Goal: Communication & Community: Answer question/provide support

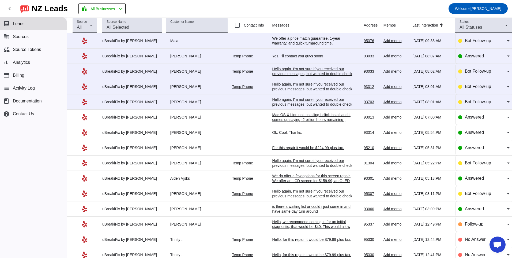
click at [313, 101] on div "Hello again. I'm not sure if you received our previous messages, but wanted to …" at bounding box center [312, 104] width 80 height 14
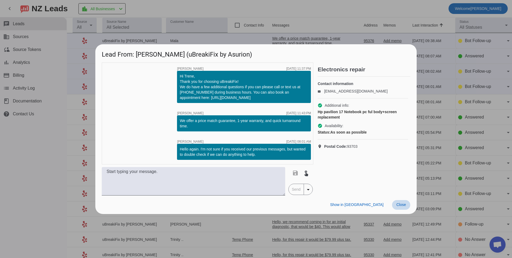
click at [404, 204] on span "Close" at bounding box center [402, 204] width 10 height 4
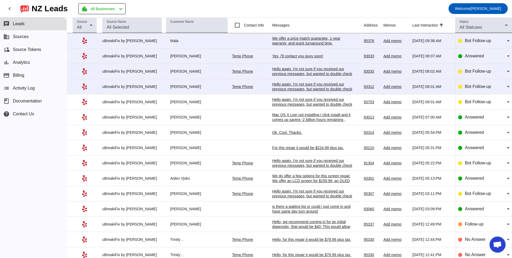
click at [290, 86] on div "Hello again. I'm not sure if you received our previous messages, but wanted to …" at bounding box center [312, 89] width 80 height 14
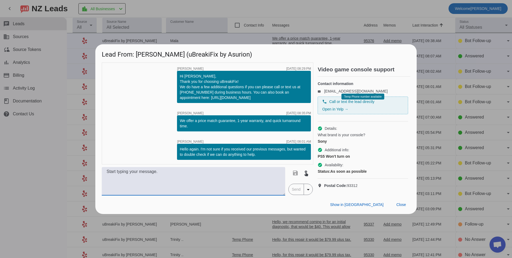
click at [230, 186] on textarea at bounding box center [194, 181] width 184 height 28
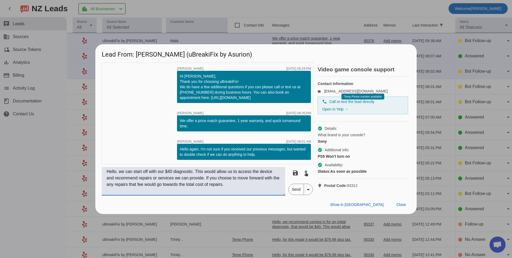
type textarea "Hello, we can start off with our $40 diagnostic. This would allow us to access …"
click at [297, 195] on span "Send" at bounding box center [296, 189] width 15 height 11
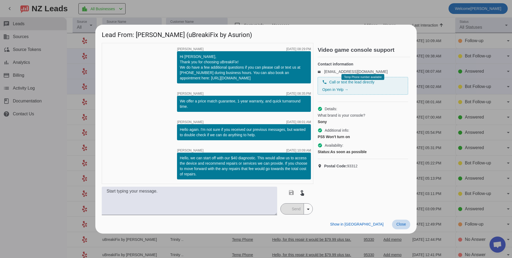
click at [396, 224] on span at bounding box center [401, 224] width 18 height 10
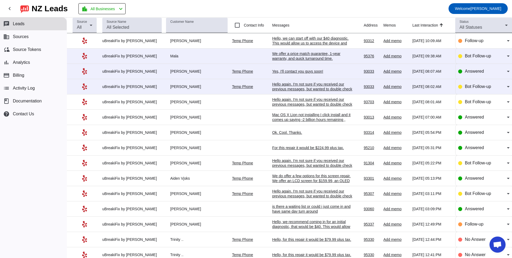
click at [290, 87] on div "Hello again. I'm not sure if you received our previous messages, but wanted to …" at bounding box center [312, 89] width 80 height 14
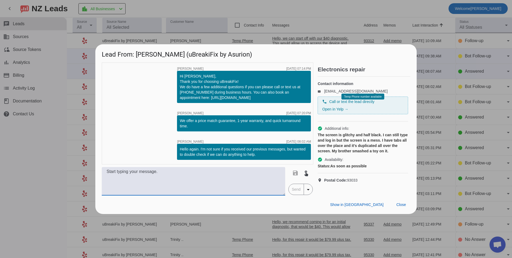
click at [231, 181] on textarea at bounding box center [194, 181] width 184 height 28
type textarea "What kind of device do you have? Our pricing will vary depending on the type of…"
click at [291, 191] on span "Send" at bounding box center [296, 189] width 15 height 11
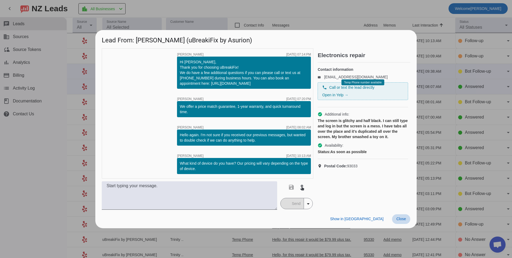
click at [399, 217] on span "Close" at bounding box center [402, 218] width 10 height 4
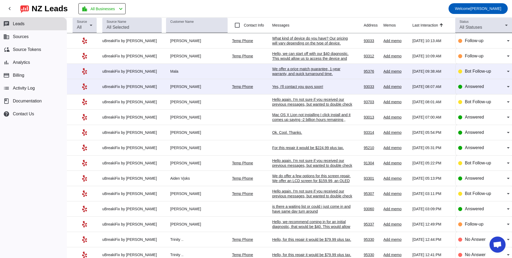
click at [313, 69] on div "We offer a price match guarantee, 1-year warranty, and quick turnaround time.​" at bounding box center [312, 71] width 80 height 10
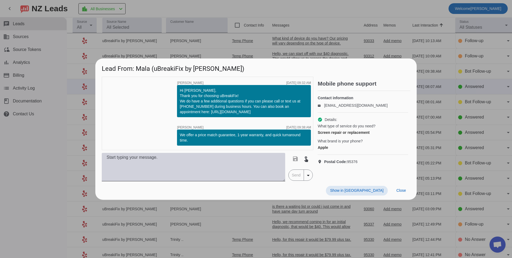
click at [226, 161] on textarea at bounding box center [194, 167] width 184 height 28
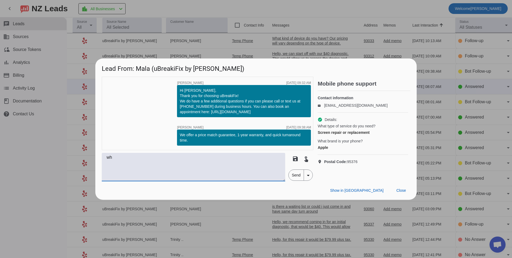
type textarea "w"
type textarea "What model of iphone do you have? Our pricing will vary depending on the model …"
click at [293, 174] on span "Send" at bounding box center [296, 175] width 15 height 11
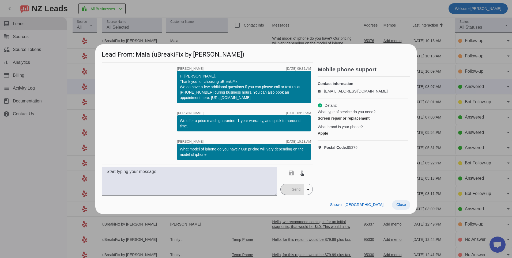
click at [405, 209] on span at bounding box center [401, 205] width 18 height 10
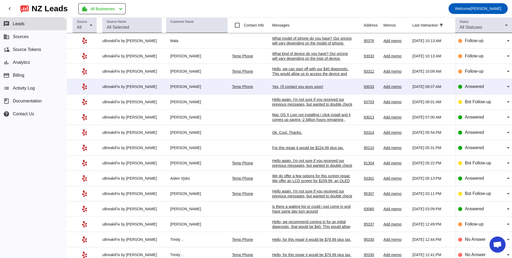
click at [288, 83] on td "Yes, I'll contact you guys soon! [DATE] 08:07:AM" at bounding box center [318, 86] width 92 height 15
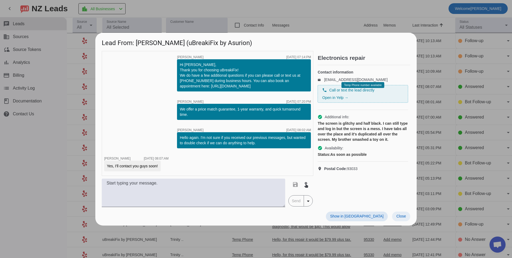
click at [401, 218] on span "Close" at bounding box center [402, 216] width 10 height 4
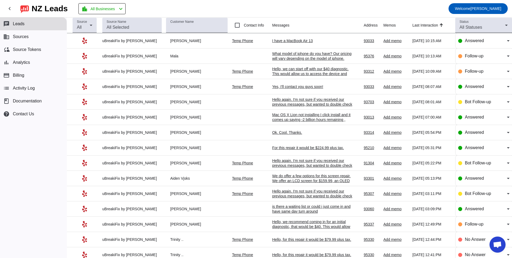
click at [295, 43] on div "I have a MacBook Air 13" at bounding box center [312, 40] width 80 height 5
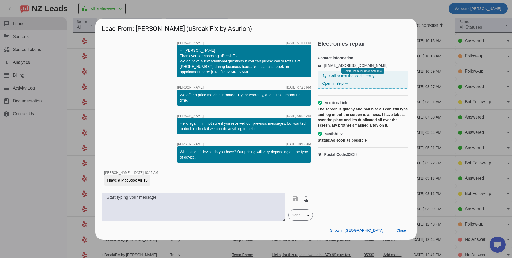
drag, startPoint x: 121, startPoint y: 180, endPoint x: 151, endPoint y: 183, distance: 30.7
click at [151, 183] on div "I have a MacBook Air 13" at bounding box center [131, 180] width 54 height 11
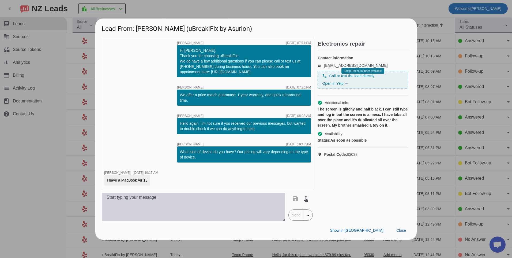
copy div "MacBook Air 13"
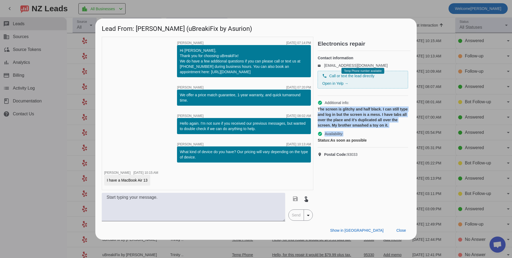
drag, startPoint x: 319, startPoint y: 115, endPoint x: 403, endPoint y: 135, distance: 86.8
click at [403, 135] on div "check_circle Additional info: The screen is glitchy and half black. I can still…" at bounding box center [363, 122] width 91 height 52
drag, startPoint x: 403, startPoint y: 135, endPoint x: 346, endPoint y: 131, distance: 57.2
click at [346, 128] on div "The screen is glitchy and half black. I can still type and log in but the scree…" at bounding box center [363, 116] width 91 height 21
drag, startPoint x: 319, startPoint y: 114, endPoint x: 401, endPoint y: 137, distance: 85.3
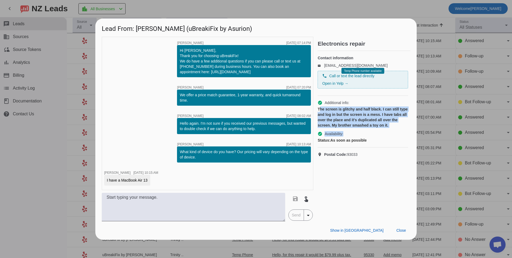
click at [401, 137] on div "check_circle Additional info: The screen is glitchy and half black. I can still…" at bounding box center [363, 122] width 91 height 52
click at [319, 115] on div "The screen is glitchy and half black. I can still type and log in but the scree…" at bounding box center [363, 116] width 91 height 21
drag, startPoint x: 318, startPoint y: 115, endPoint x: 397, endPoint y: 131, distance: 79.9
click at [397, 128] on div "The screen is glitchy and half black. I can still type and log in but the scree…" at bounding box center [363, 116] width 91 height 21
copy div "The screen is glitchy and half black. I can still type and log in but the scree…"
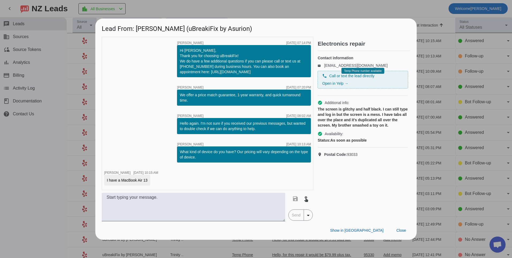
click at [208, 107] on div "timer close [PERSON_NAME] [DATE] 07:14:PM Hi [PERSON_NAME], Thank you for choos…" at bounding box center [208, 113] width 212 height 153
click at [401, 231] on span "Close" at bounding box center [402, 230] width 10 height 4
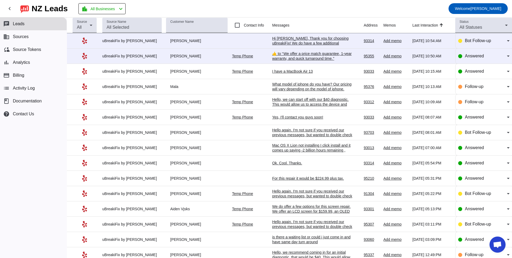
click at [274, 76] on td "I have a MacBook Air 13 [DATE] 10:15:AM" at bounding box center [318, 71] width 92 height 15
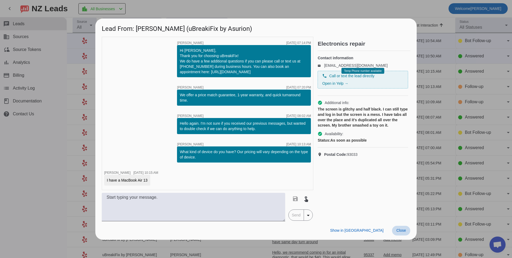
click at [404, 228] on span "Close" at bounding box center [402, 230] width 10 height 4
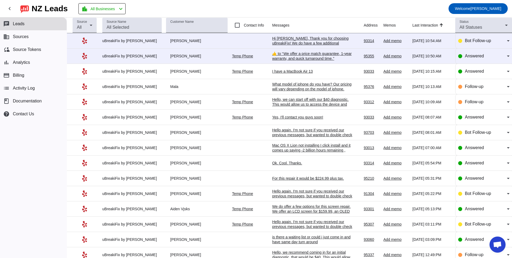
click at [240, 72] on link "Temp Phone" at bounding box center [242, 71] width 21 height 4
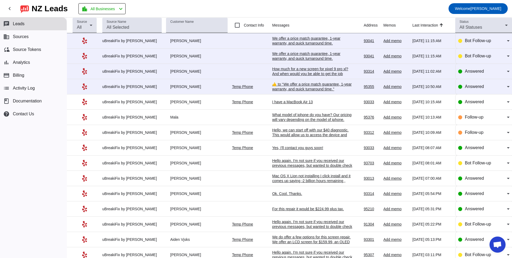
click at [300, 72] on div "How much for a new screen for pixel 9 pro xl? And when would you be able to get…" at bounding box center [312, 73] width 80 height 14
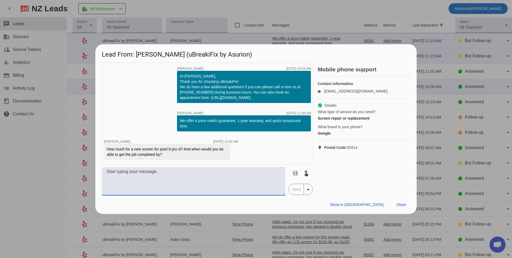
click at [254, 179] on textarea at bounding box center [194, 181] width 184 height 28
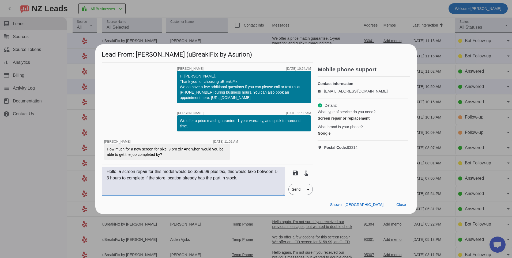
type textarea "Hello, a screen repair for this model would be $359.99 plus tax, this would tak…"
click at [296, 187] on span "Send" at bounding box center [296, 189] width 15 height 11
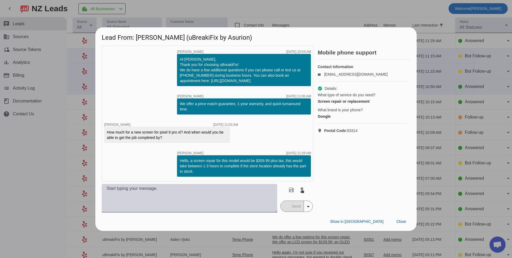
click at [141, 192] on textarea at bounding box center [189, 198] width 175 height 28
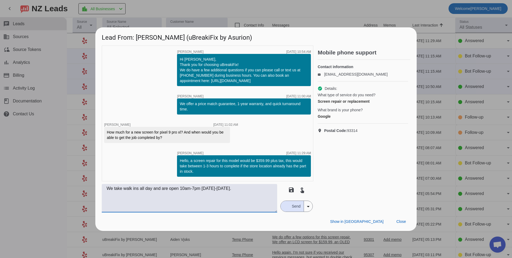
type textarea "We take walk ins all day and are open 10am-7pm [DATE]-[DATE]."
click at [283, 205] on button "Send" at bounding box center [292, 206] width 23 height 11
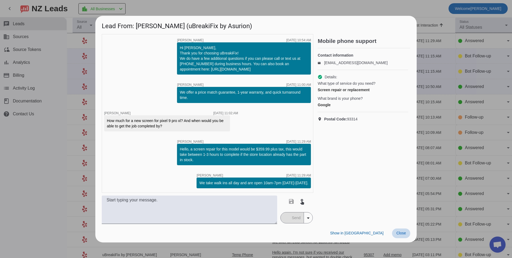
click at [400, 230] on button "Close" at bounding box center [401, 233] width 18 height 10
